Goal: Navigation & Orientation: Understand site structure

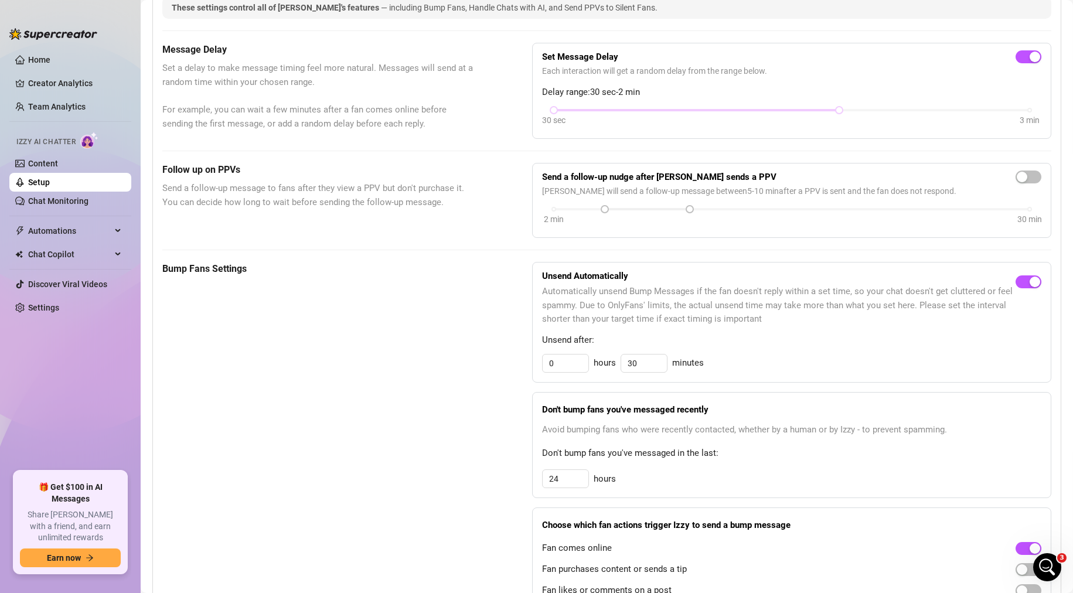
scroll to position [875, 0]
click at [52, 165] on link "Content" at bounding box center [43, 163] width 30 height 9
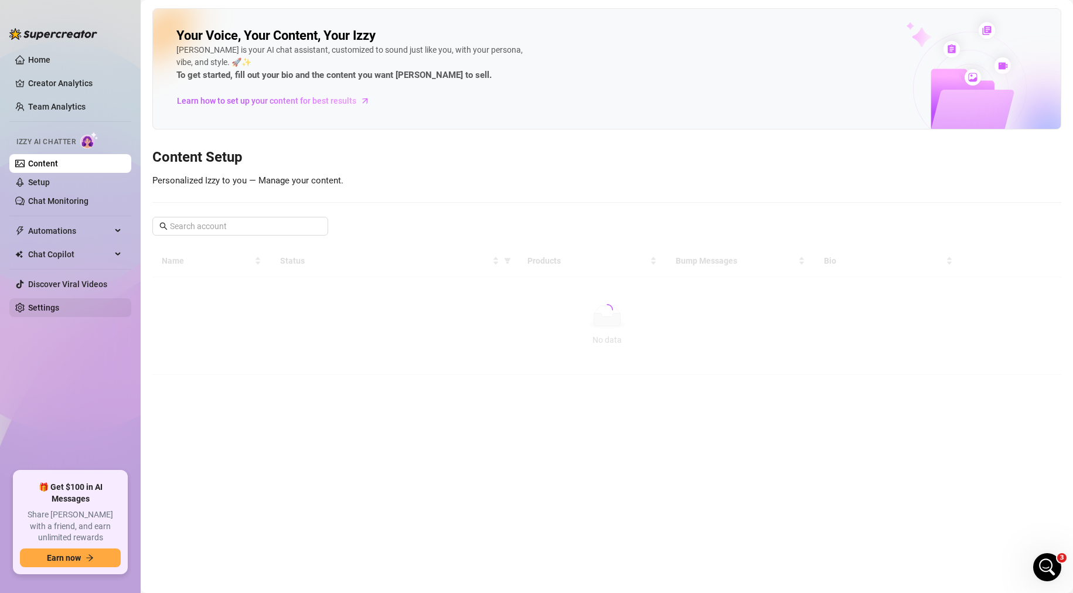
click at [35, 308] on link "Settings" at bounding box center [43, 307] width 31 height 9
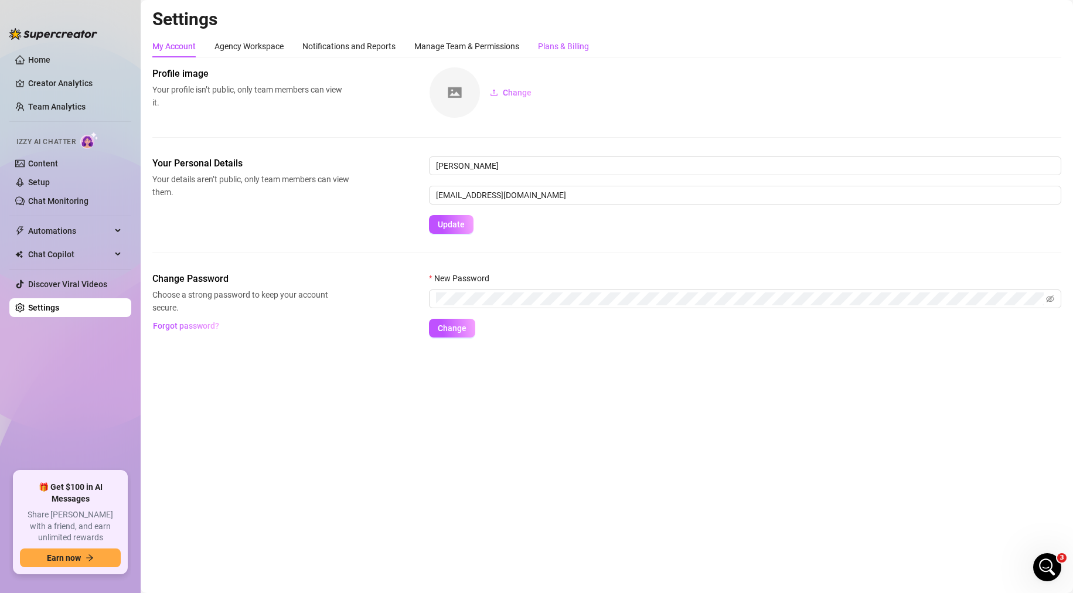
click at [545, 40] on div "Plans & Billing" at bounding box center [563, 46] width 51 height 13
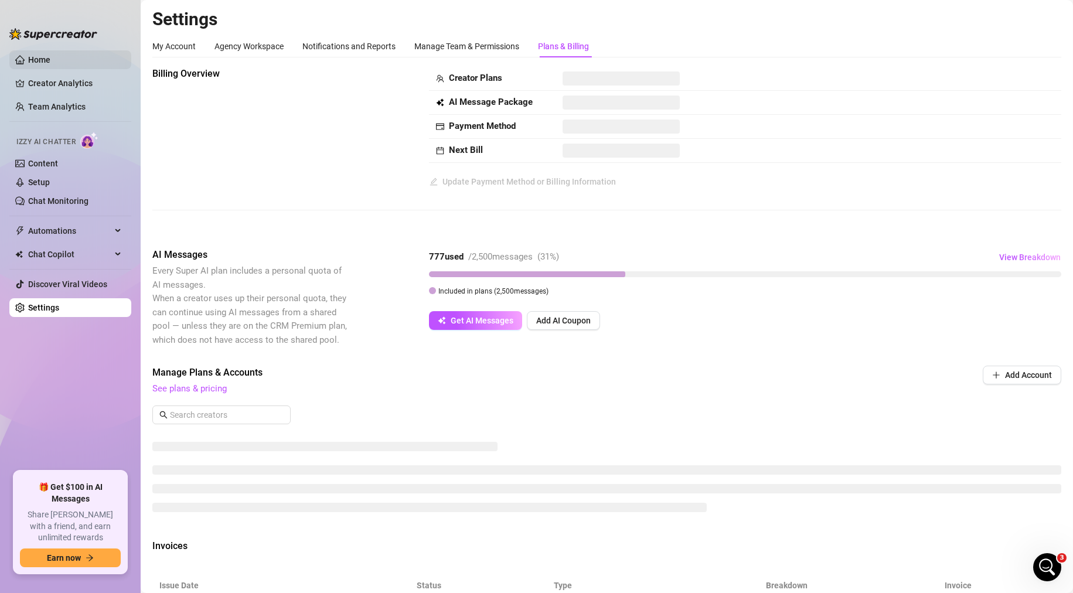
click at [33, 59] on link "Home" at bounding box center [39, 59] width 22 height 9
